Goal: Task Accomplishment & Management: Manage account settings

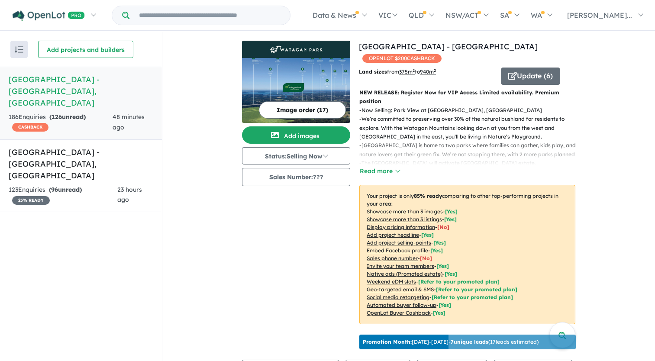
click at [44, 80] on h5 "[GEOGRAPHIC_DATA] - [GEOGRAPHIC_DATA] , [GEOGRAPHIC_DATA]" at bounding box center [81, 91] width 145 height 35
click at [42, 82] on h5 "[GEOGRAPHIC_DATA] - [GEOGRAPHIC_DATA] , [GEOGRAPHIC_DATA]" at bounding box center [81, 91] width 145 height 35
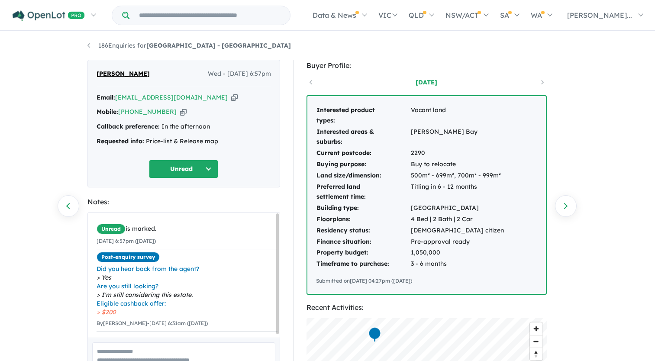
click at [185, 168] on button "Unread" at bounding box center [183, 169] width 69 height 19
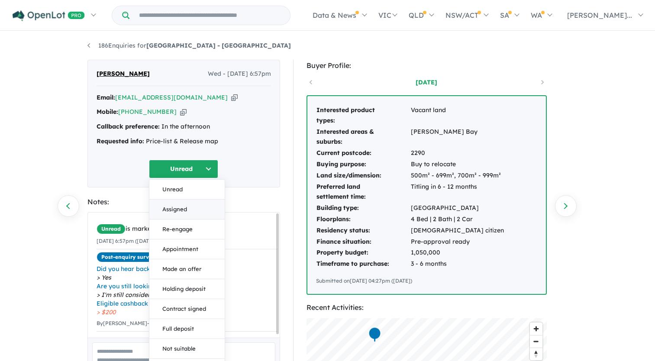
click at [176, 206] on button "Assigned" at bounding box center [186, 210] width 75 height 20
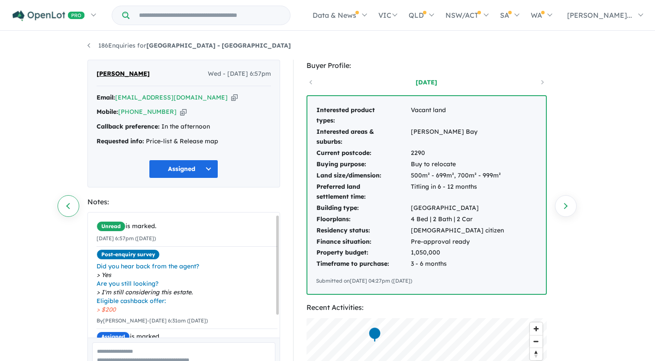
click at [65, 207] on link "Previous enquiry" at bounding box center [69, 206] width 22 height 22
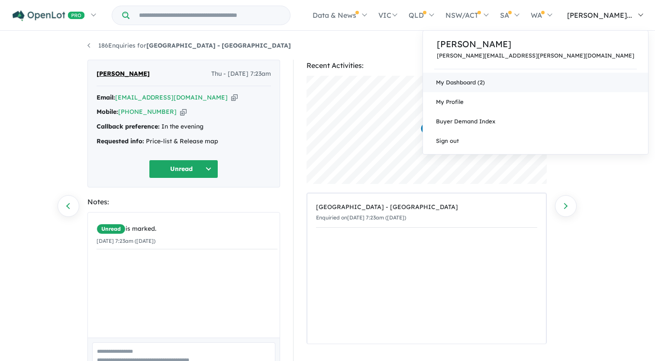
click at [601, 85] on link "My Dashboard (2)" at bounding box center [535, 82] width 225 height 19
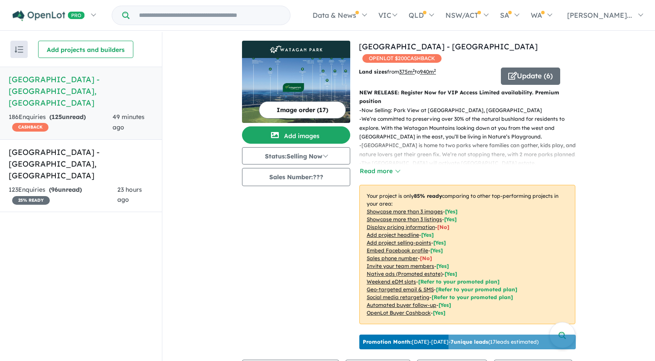
click at [50, 87] on h5 "[GEOGRAPHIC_DATA] - [GEOGRAPHIC_DATA] , [GEOGRAPHIC_DATA]" at bounding box center [81, 91] width 145 height 35
click at [64, 84] on h5 "[GEOGRAPHIC_DATA] - [GEOGRAPHIC_DATA] , [GEOGRAPHIC_DATA]" at bounding box center [81, 91] width 145 height 35
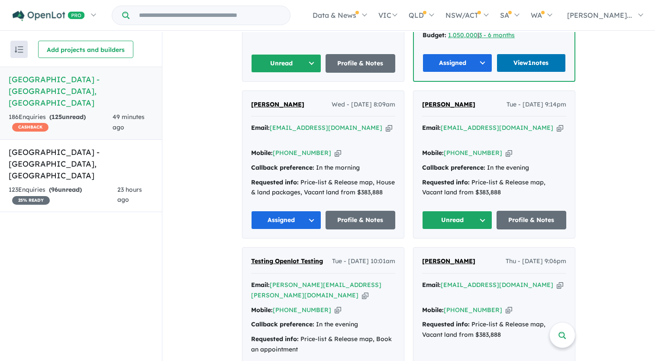
scroll to position [563, 0]
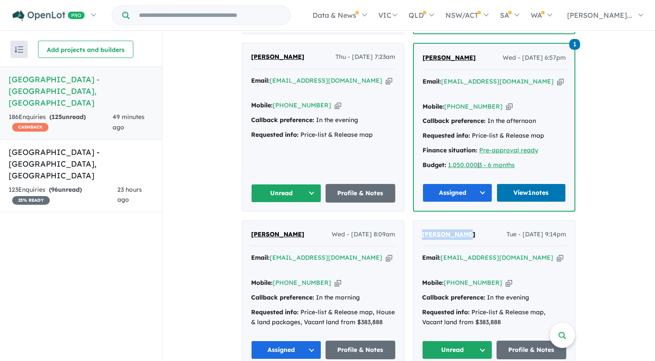
drag, startPoint x: 460, startPoint y: 222, endPoint x: 419, endPoint y: 225, distance: 40.8
click at [419, 225] on div "[PERSON_NAME] Tue - [DATE] 9:14pm Email: [EMAIL_ADDRESS][DOMAIN_NAME] Copied! M…" at bounding box center [493, 295] width 161 height 148
drag, startPoint x: 419, startPoint y: 225, endPoint x: 429, endPoint y: 222, distance: 10.4
copy span "[PERSON_NAME]"
click at [439, 341] on button "Unread" at bounding box center [457, 350] width 70 height 19
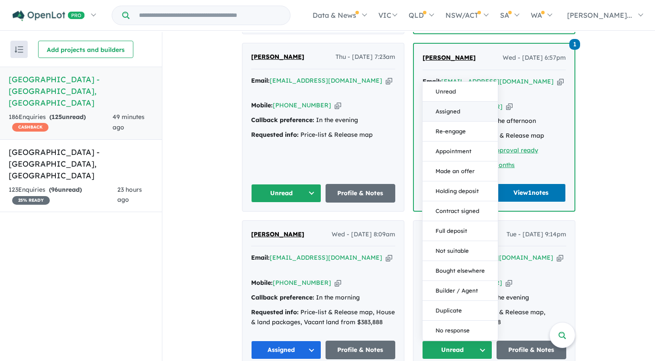
click at [456, 102] on button "Assigned" at bounding box center [459, 112] width 75 height 20
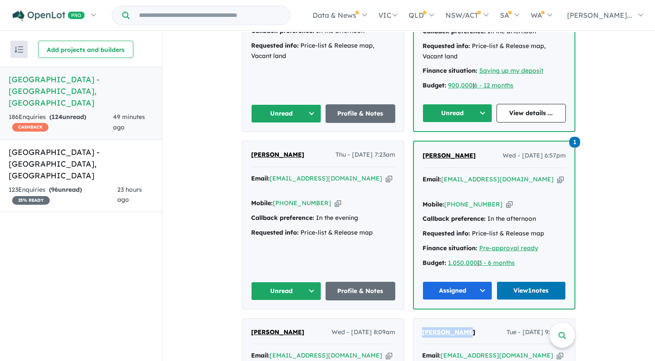
scroll to position [433, 0]
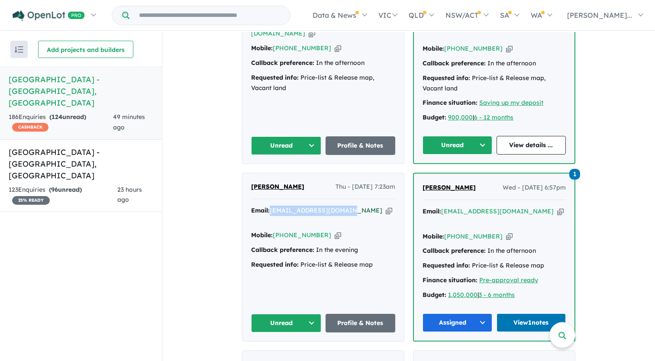
drag, startPoint x: 348, startPoint y: 208, endPoint x: 271, endPoint y: 209, distance: 77.0
click at [271, 209] on div "Email: [EMAIL_ADDRESS][DOMAIN_NAME] Copied!" at bounding box center [323, 216] width 144 height 21
drag, startPoint x: 271, startPoint y: 209, endPoint x: 277, endPoint y: 209, distance: 6.1
copy a%20Watagan%20Park%20Estate%20-%20Cooranbong"] "[EMAIL_ADDRESS][DOMAIN_NAME]"
click at [287, 314] on button "Unread" at bounding box center [286, 323] width 70 height 19
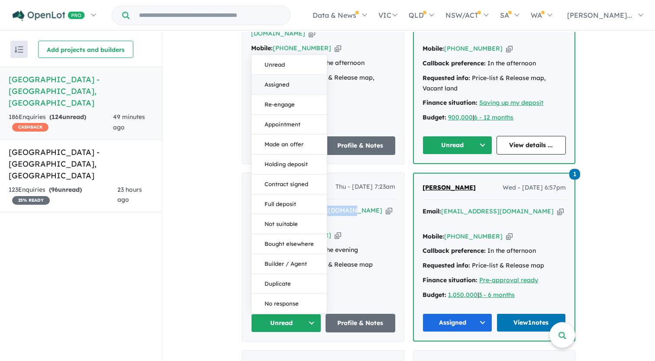
click at [277, 75] on button "Assigned" at bounding box center [288, 85] width 75 height 20
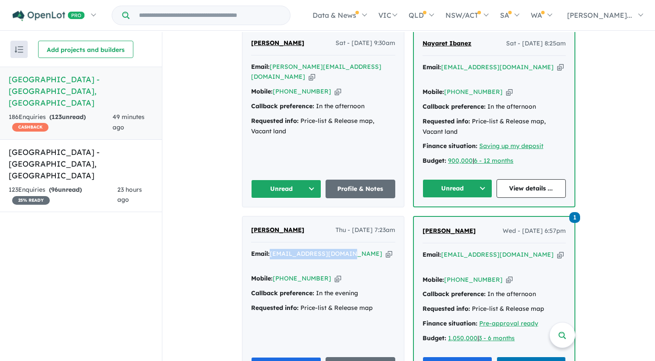
scroll to position [303, 0]
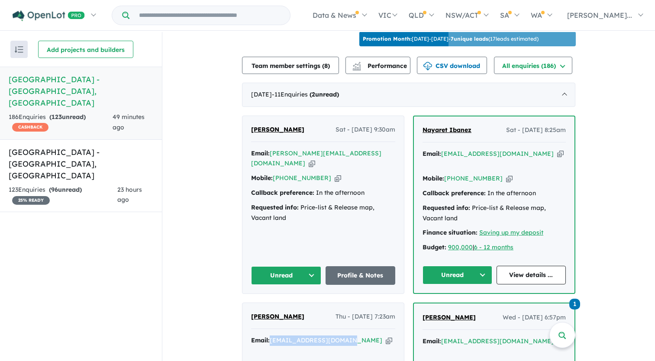
click at [467, 274] on button "Unread" at bounding box center [457, 275] width 70 height 19
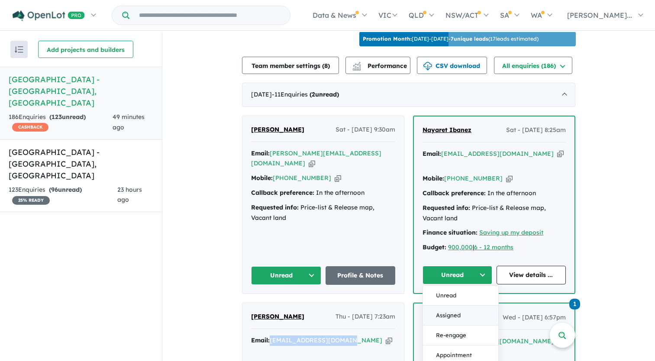
click at [441, 316] on button "Assigned" at bounding box center [460, 316] width 75 height 20
